Goal: Task Accomplishment & Management: Manage account settings

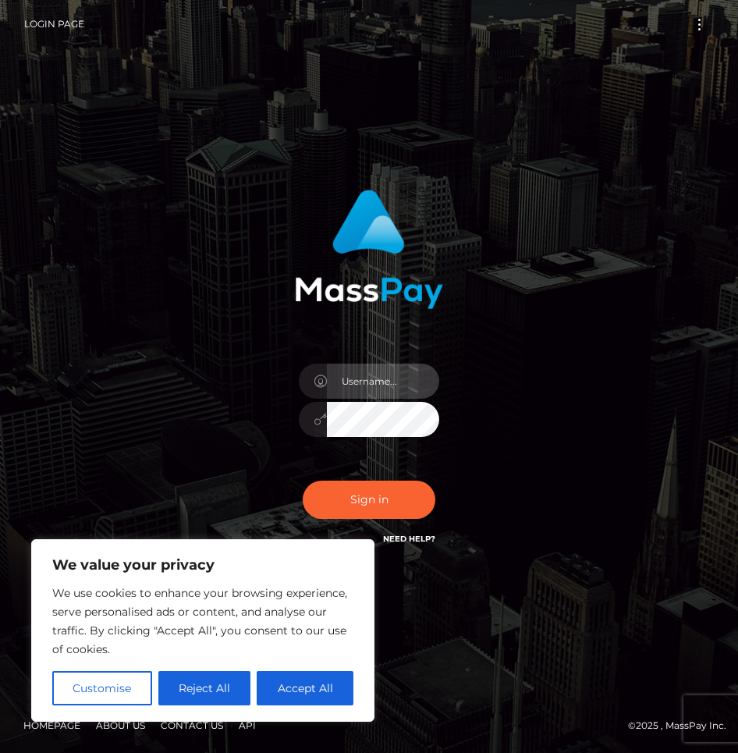
click at [368, 386] on input "text" at bounding box center [383, 381] width 112 height 35
type input "coach_kaycee"
click at [406, 377] on input "coach_kaycee" at bounding box center [383, 381] width 112 height 35
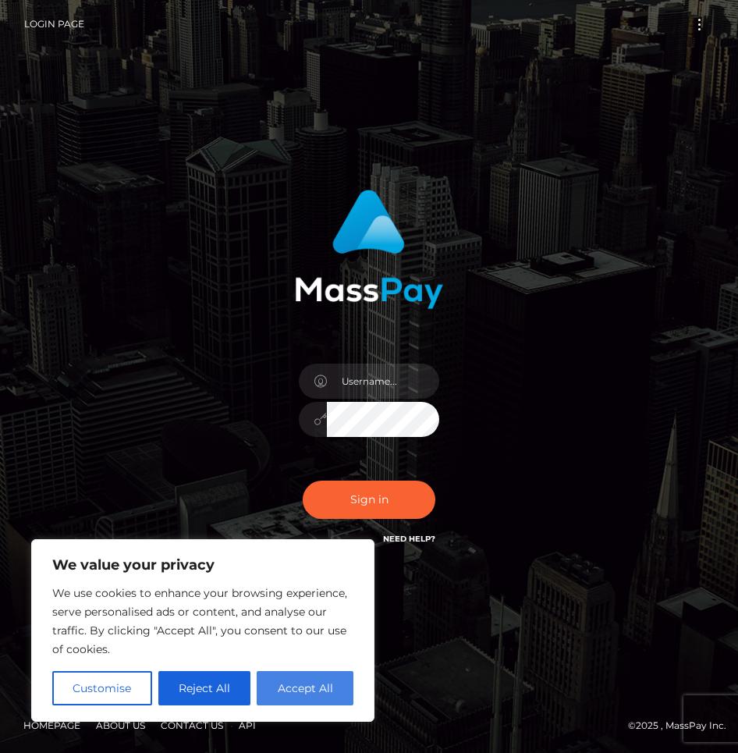
click at [291, 689] on button "Accept All" at bounding box center [305, 688] width 97 height 34
checkbox input "true"
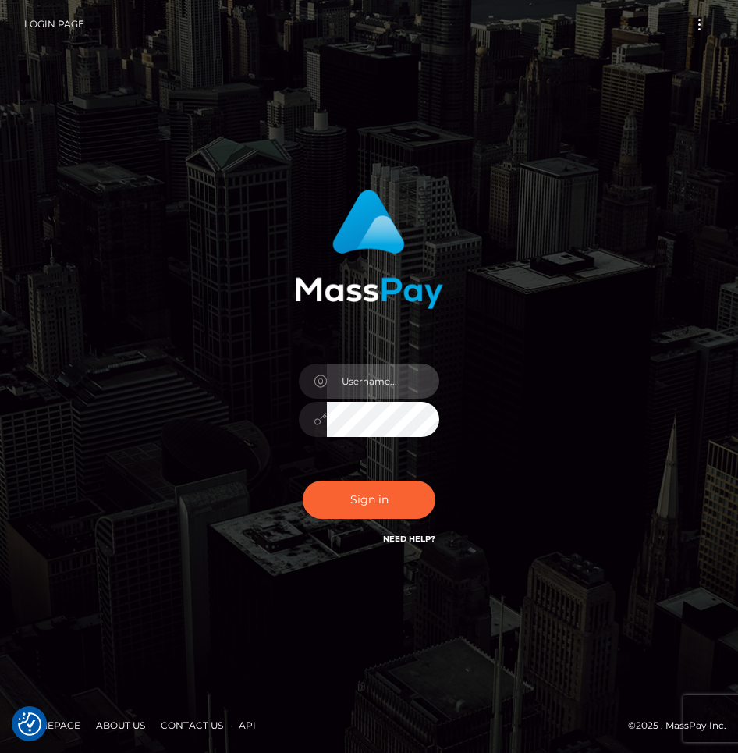
click at [372, 379] on input "text" at bounding box center [383, 381] width 112 height 35
click at [360, 384] on input "text" at bounding box center [383, 381] width 112 height 35
click at [358, 377] on input "text" at bounding box center [383, 381] width 112 height 35
type input "[EMAIL_ADDRESS][DOMAIN_NAME]"
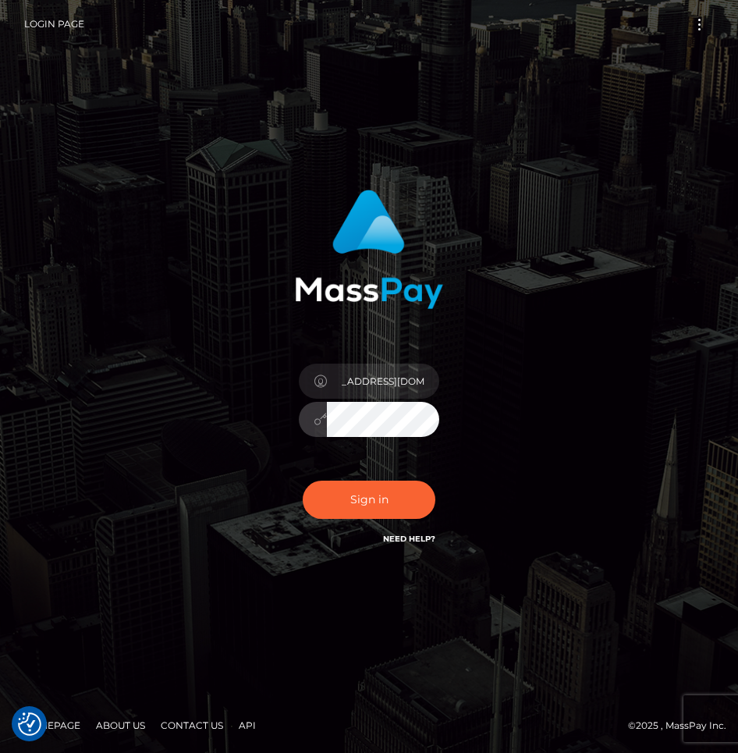
scroll to position [0, 0]
click at [367, 440] on div "[EMAIL_ADDRESS][DOMAIN_NAME]" at bounding box center [369, 411] width 164 height 119
click at [374, 401] on div "[EMAIL_ADDRESS][DOMAIN_NAME]" at bounding box center [369, 411] width 164 height 119
click at [377, 377] on input "[EMAIL_ADDRESS][DOMAIN_NAME]" at bounding box center [383, 381] width 112 height 35
click at [303, 481] on button "Sign in" at bounding box center [369, 500] width 133 height 38
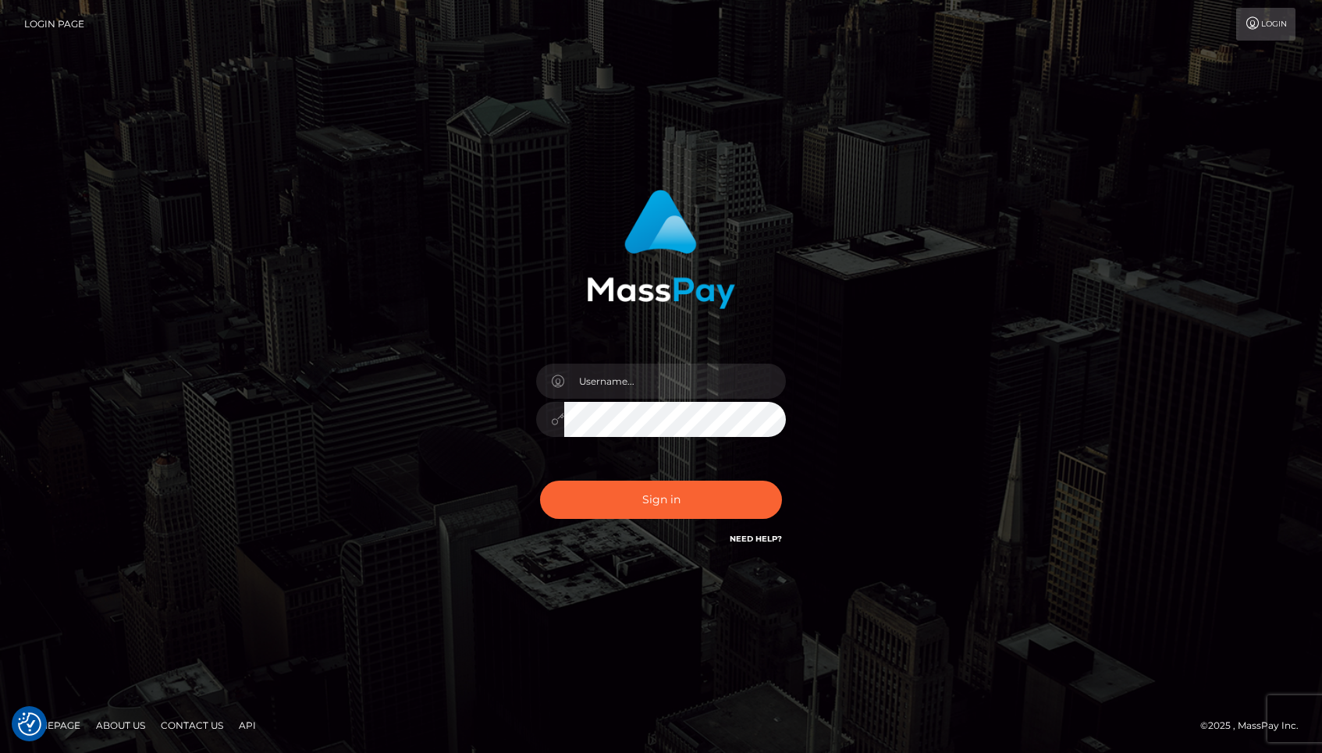
click at [738, 157] on div "Sign in" at bounding box center [661, 376] width 1322 height 631
click at [629, 390] on input "text" at bounding box center [675, 381] width 222 height 35
type input "[EMAIL_ADDRESS][DOMAIN_NAME]"
click at [679, 493] on button "Sign in" at bounding box center [661, 500] width 242 height 38
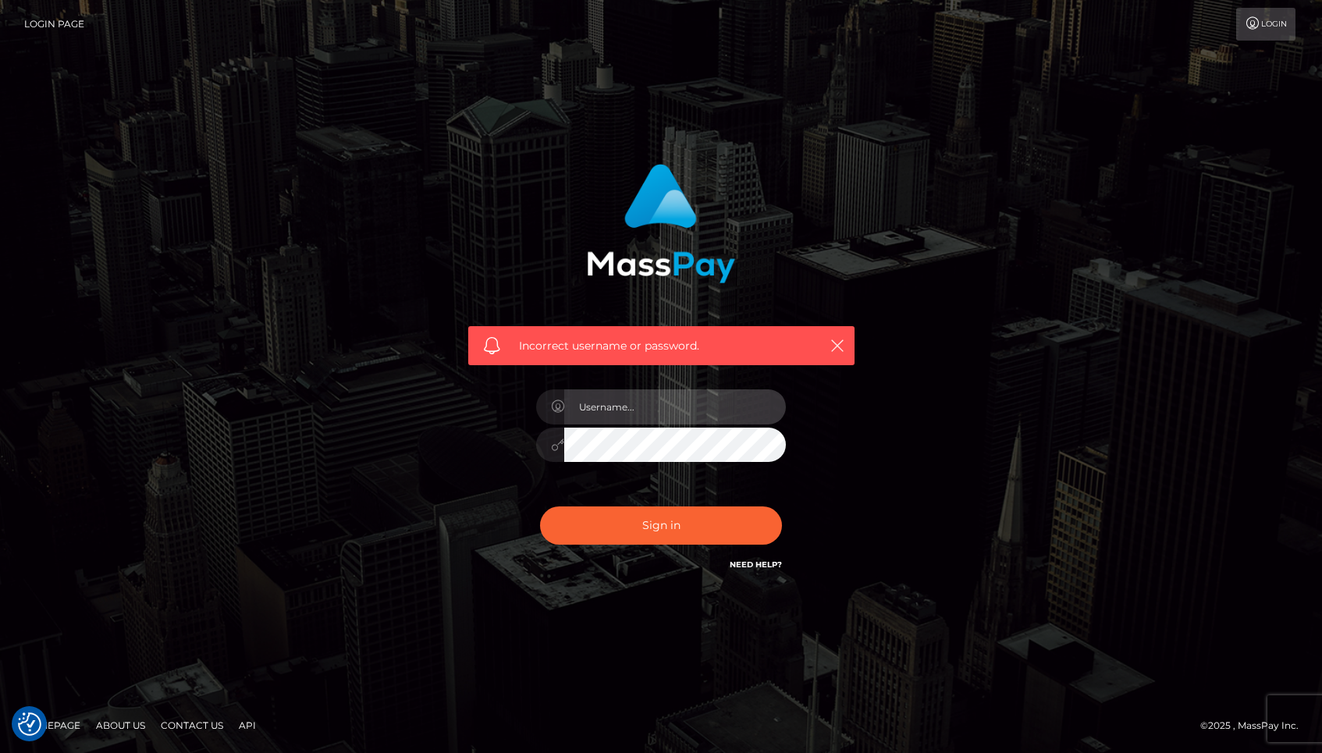
click at [679, 400] on input "text" at bounding box center [675, 406] width 222 height 35
